Goal: Transaction & Acquisition: Purchase product/service

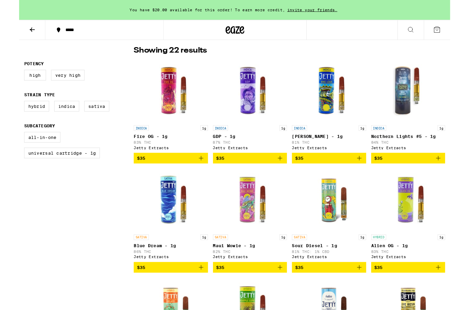
scroll to position [177, 0]
click at [452, 176] on span "$35" at bounding box center [424, 172] width 74 height 8
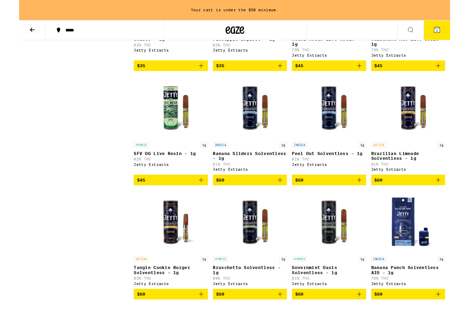
scroll to position [523, 0]
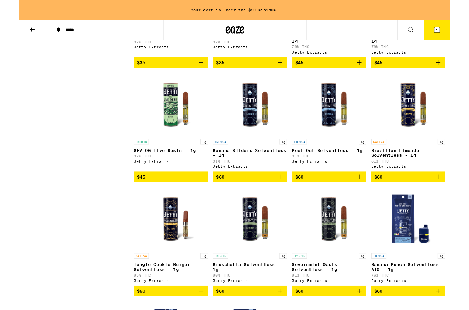
click at [361, 198] on button "$60" at bounding box center [337, 192] width 81 height 12
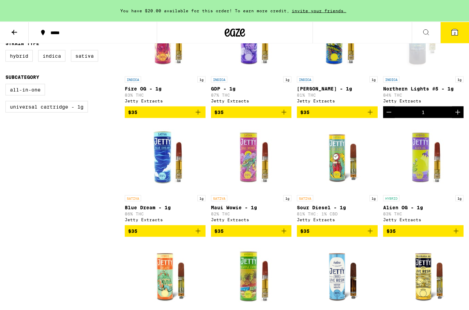
scroll to position [228, 0]
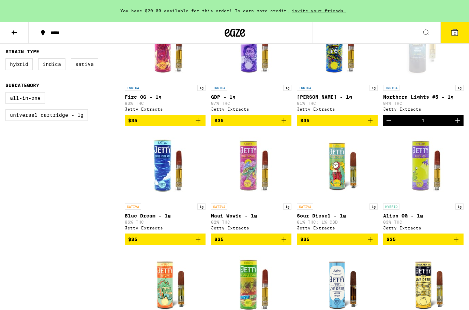
click at [454, 35] on span "2" at bounding box center [455, 33] width 2 height 4
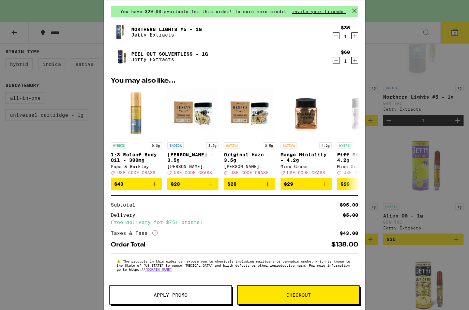
scroll to position [32, 0]
click at [180, 293] on span "Apply Promo" at bounding box center [171, 294] width 34 height 5
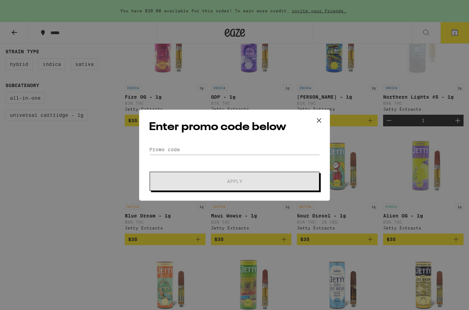
click at [322, 121] on icon at bounding box center [319, 120] width 10 height 10
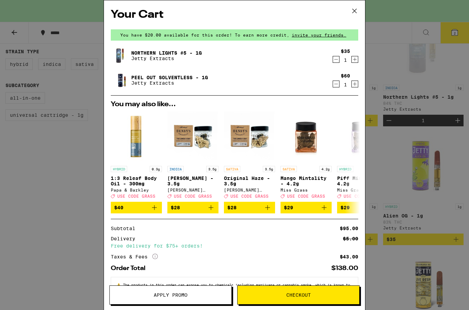
click at [358, 13] on icon at bounding box center [354, 11] width 10 height 10
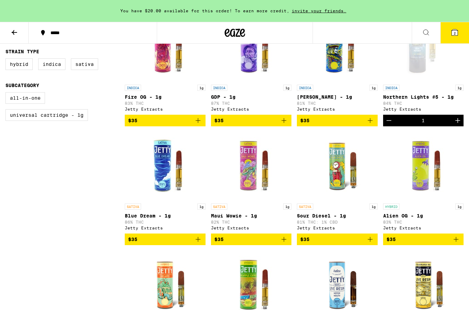
click at [458, 33] on icon at bounding box center [455, 32] width 8 height 8
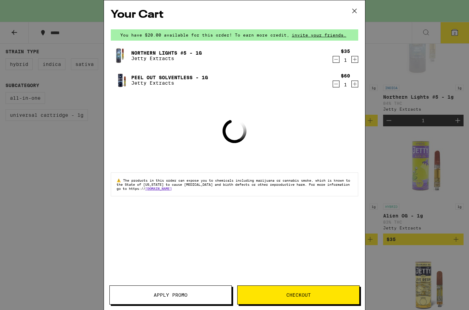
click at [339, 81] on icon "Decrement" at bounding box center [336, 84] width 6 height 8
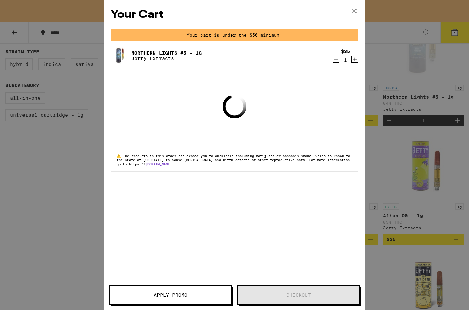
click at [356, 12] on icon at bounding box center [354, 11] width 4 height 4
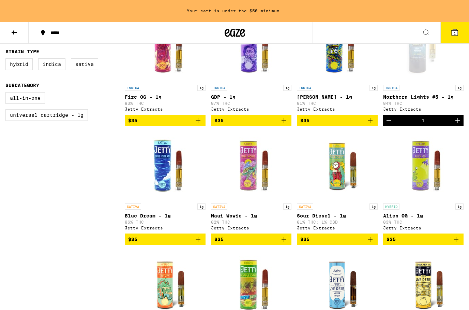
click at [20, 36] on button at bounding box center [14, 32] width 29 height 21
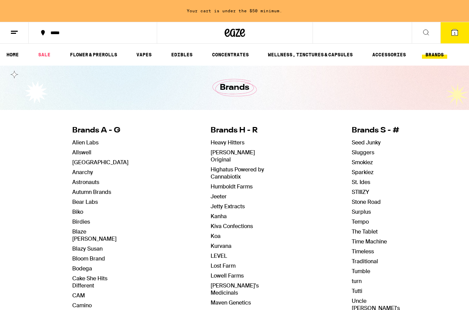
click at [180, 54] on link "EDIBLES" at bounding box center [182, 54] width 28 height 8
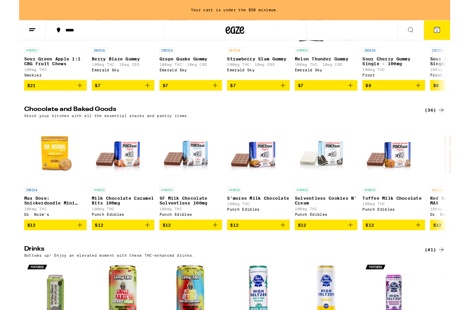
scroll to position [178, 0]
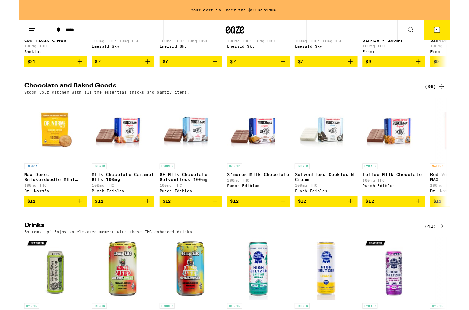
click at [455, 98] on div "(36)" at bounding box center [452, 94] width 22 height 8
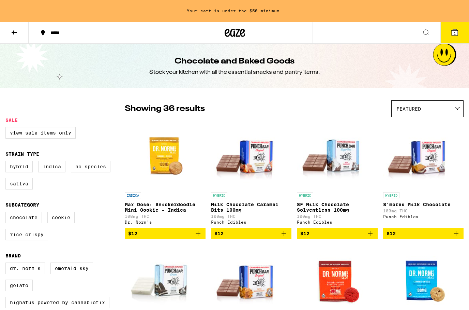
click at [19, 35] on button at bounding box center [14, 32] width 29 height 21
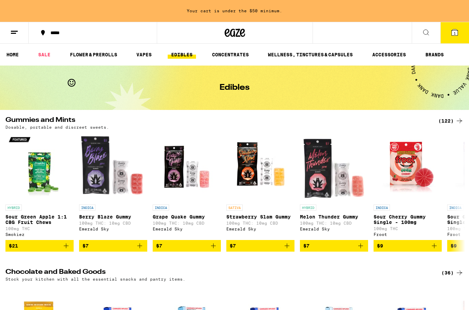
click at [455, 124] on div "(122)" at bounding box center [450, 121] width 25 height 8
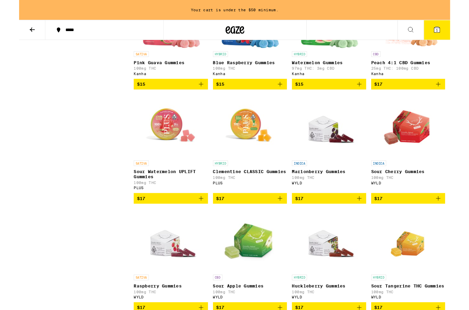
scroll to position [1412, 0]
